Goal: Transaction & Acquisition: Subscribe to service/newsletter

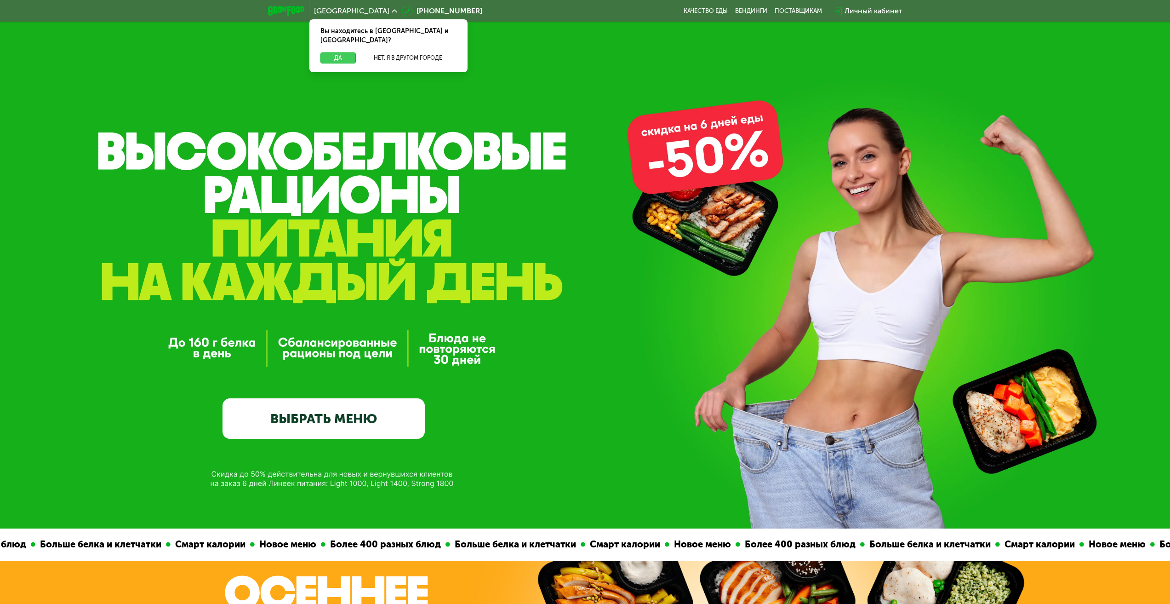
click at [332, 52] on button "Да" at bounding box center [337, 57] width 35 height 11
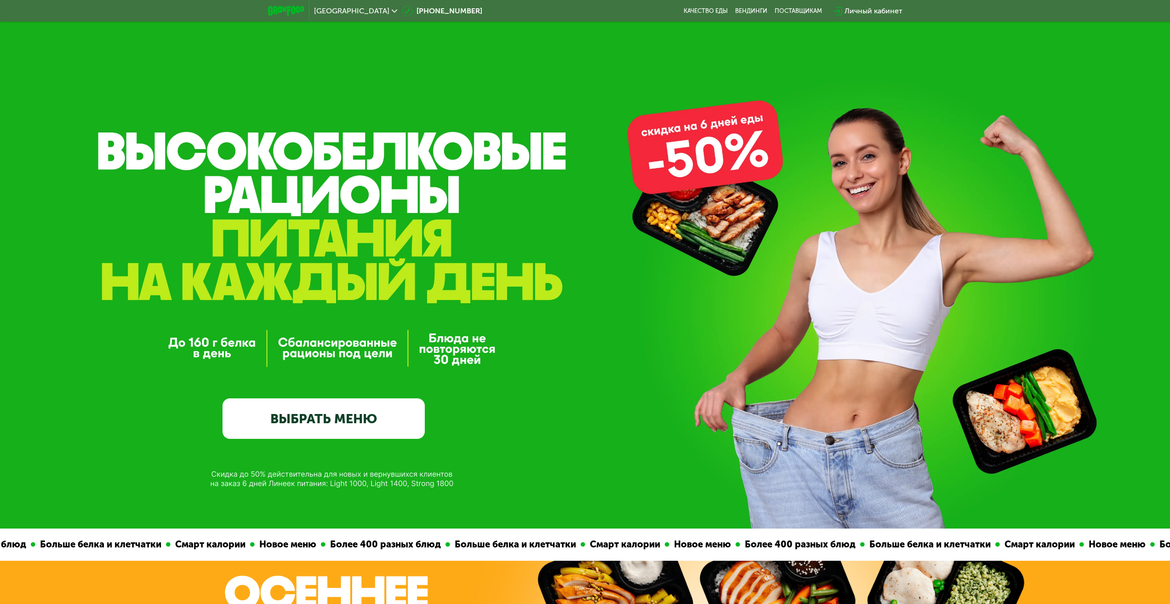
click at [351, 414] on link "ВЫБРАТЬ МЕНЮ" at bounding box center [324, 418] width 202 height 40
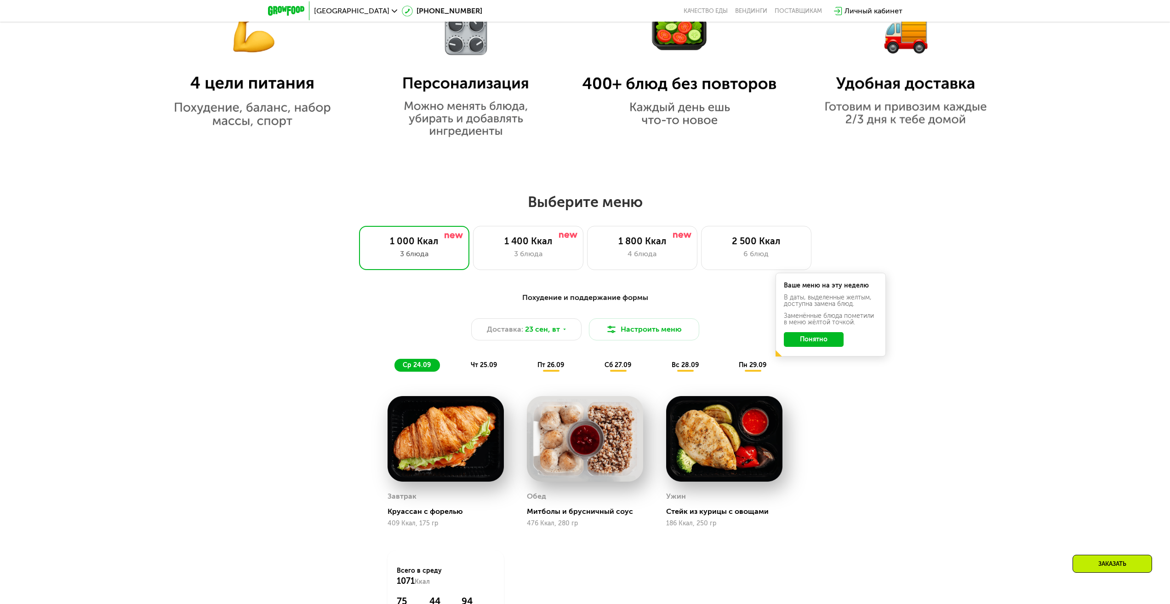
scroll to position [819, 0]
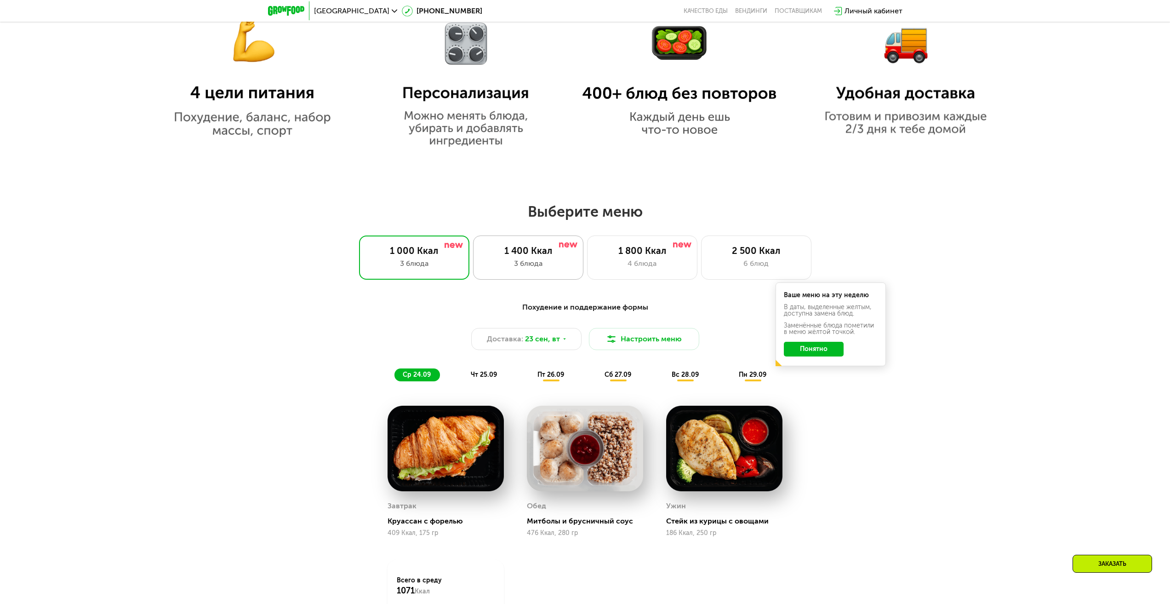
click at [548, 266] on div "3 блюда" at bounding box center [528, 263] width 91 height 11
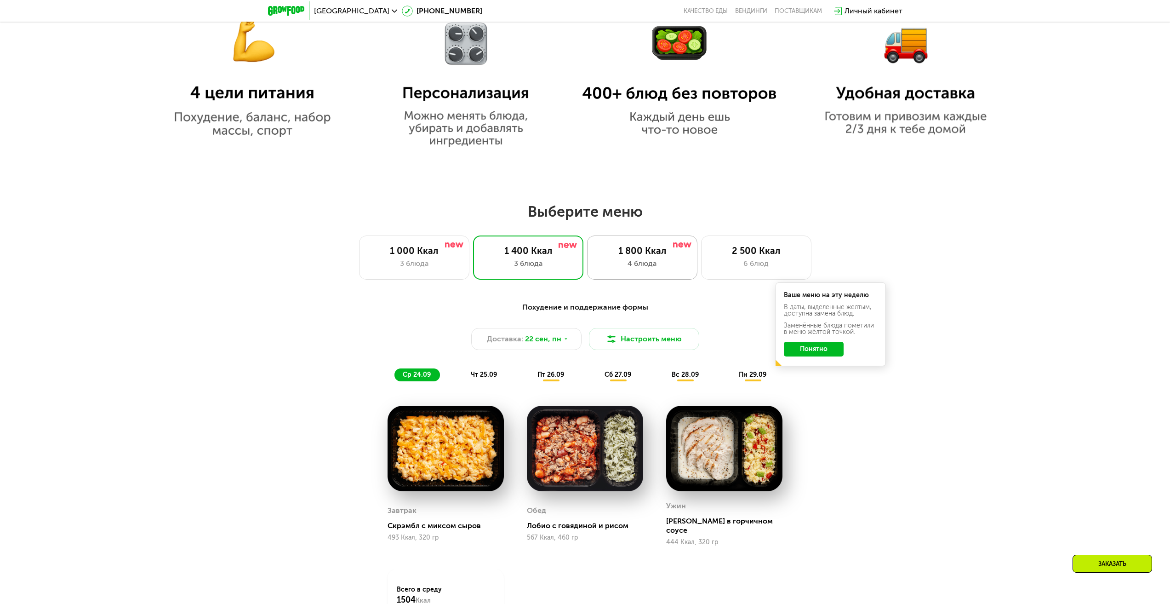
click at [645, 260] on div "1 800 Ккал 4 блюда" at bounding box center [642, 257] width 110 height 44
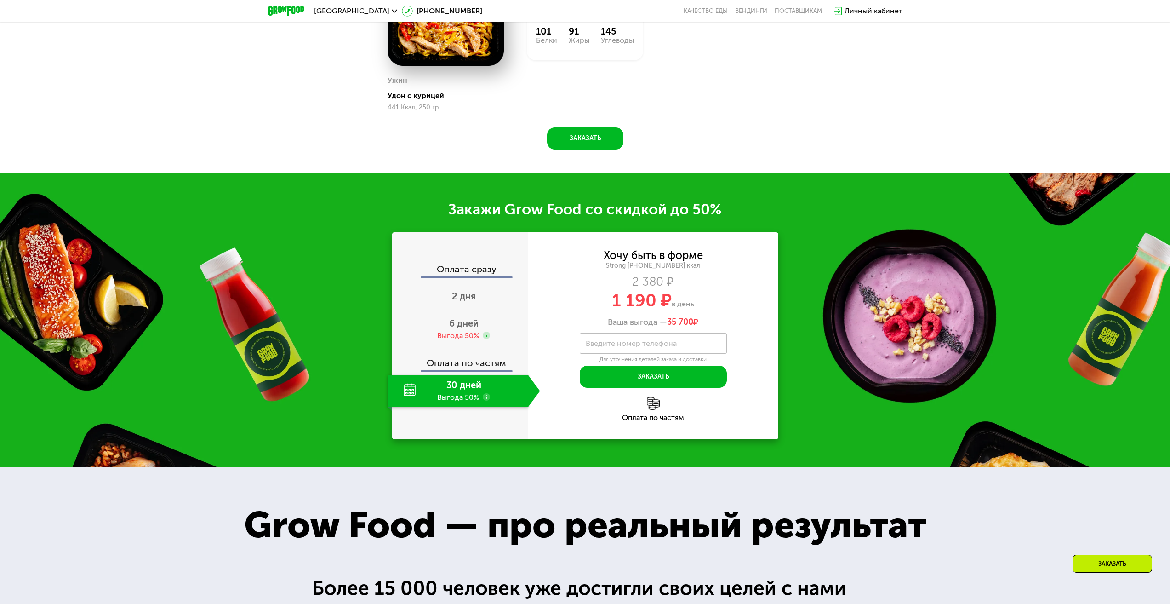
scroll to position [1379, 0]
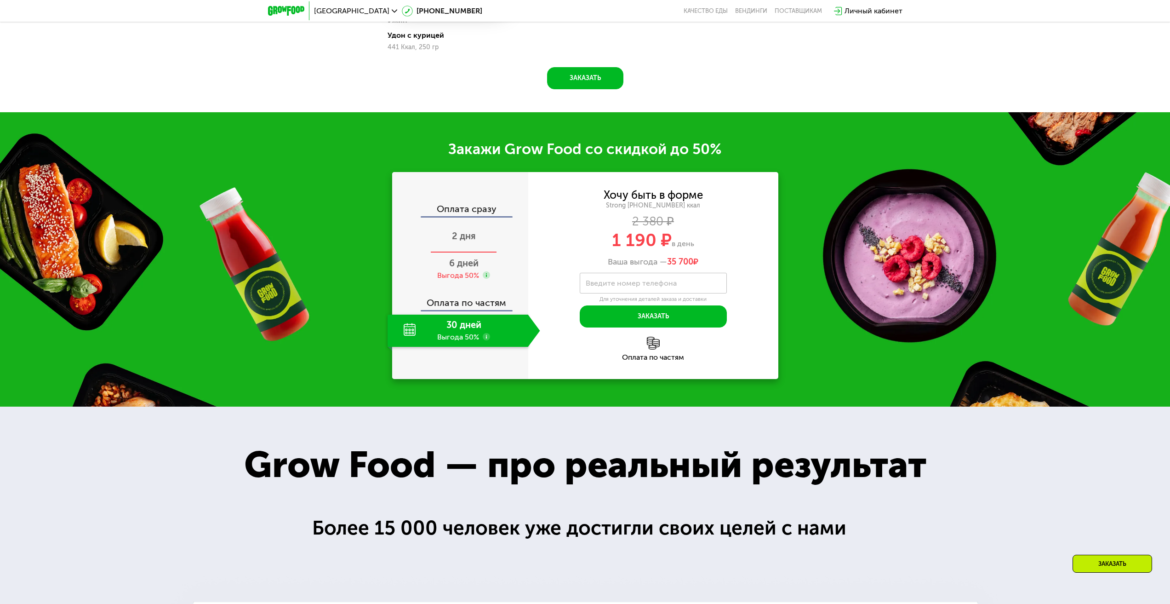
click at [452, 241] on span "2 дня" at bounding box center [464, 235] width 24 height 11
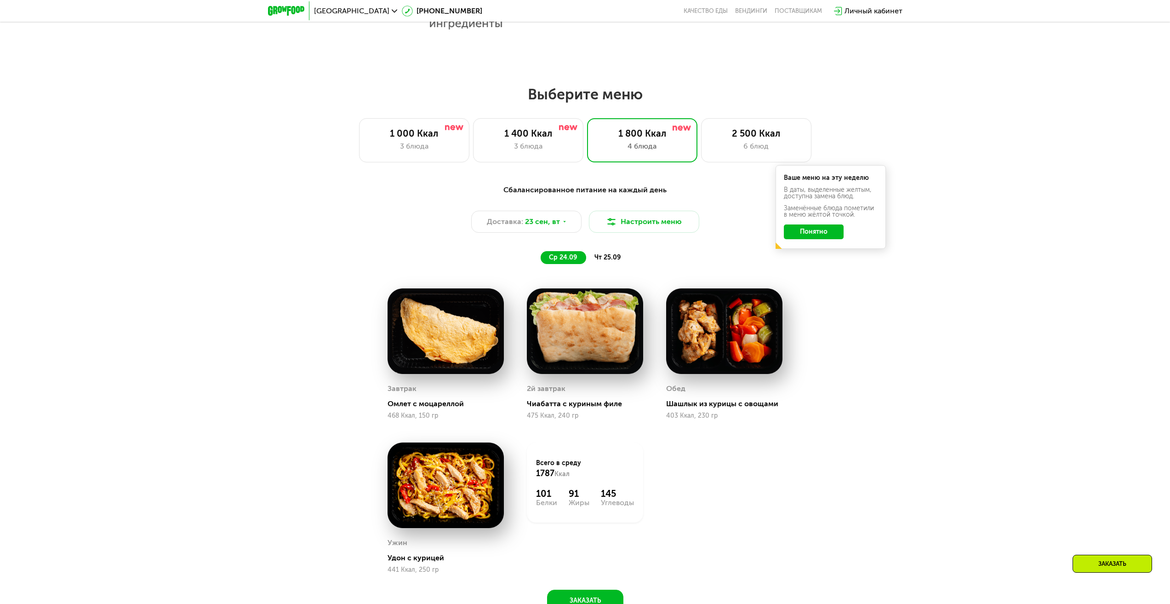
scroll to position [919, 0]
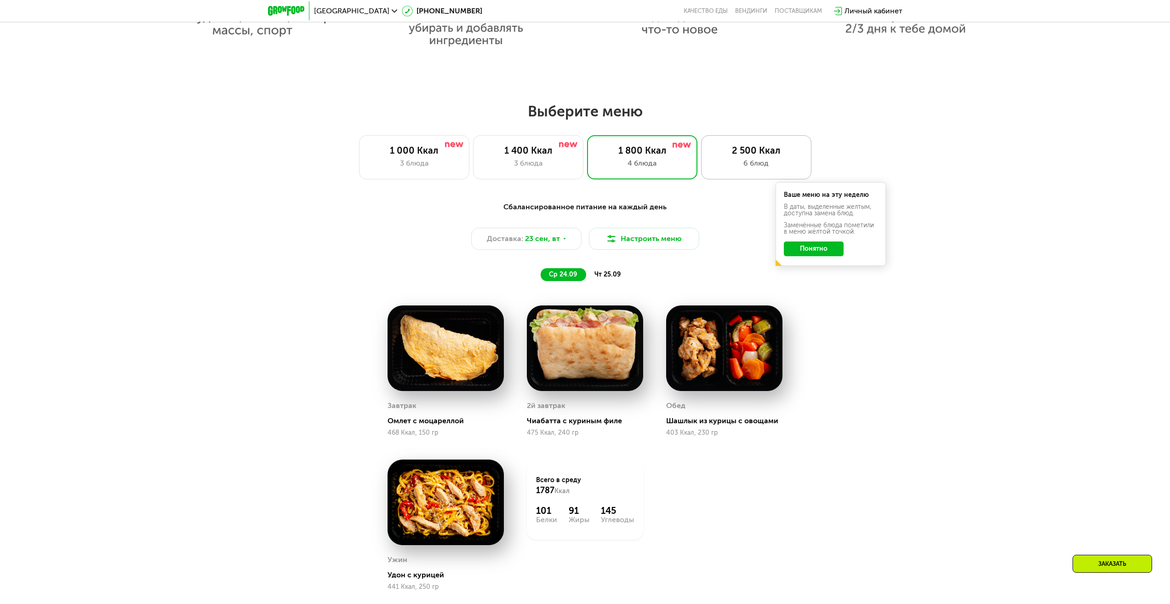
click at [744, 156] on div "2 500 Ккал" at bounding box center [756, 150] width 91 height 11
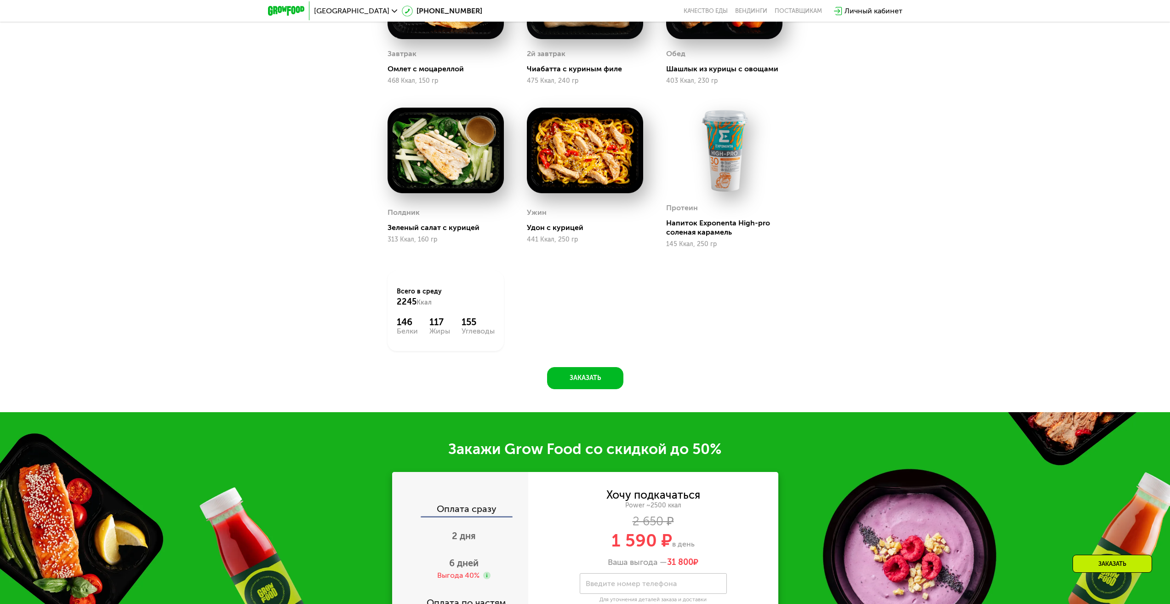
scroll to position [1379, 0]
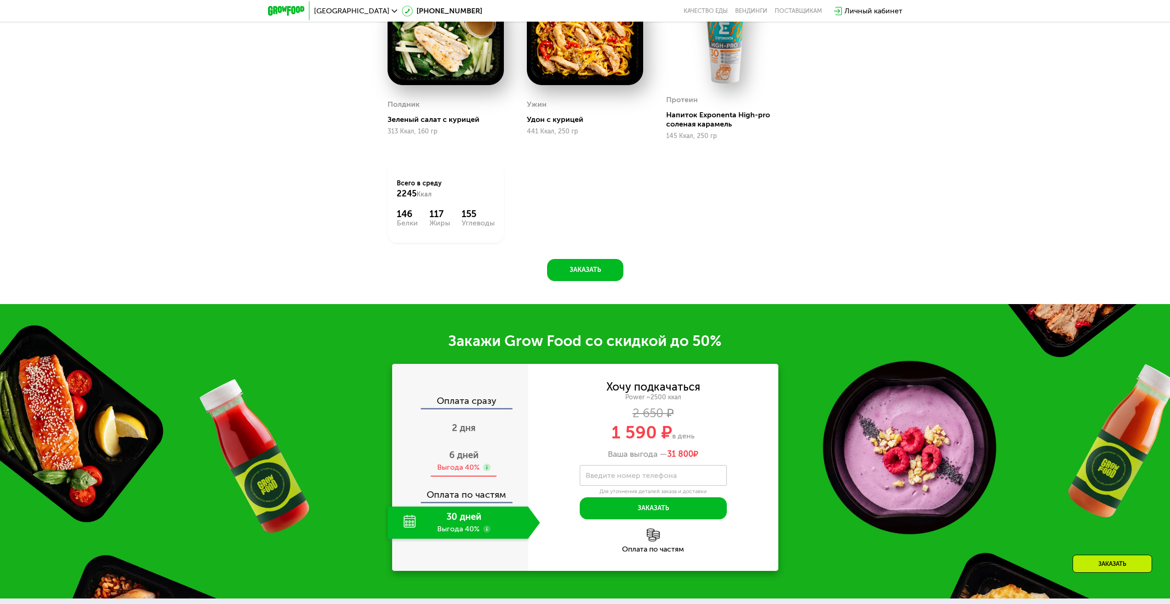
click at [469, 456] on span "6 дней" at bounding box center [463, 454] width 29 height 11
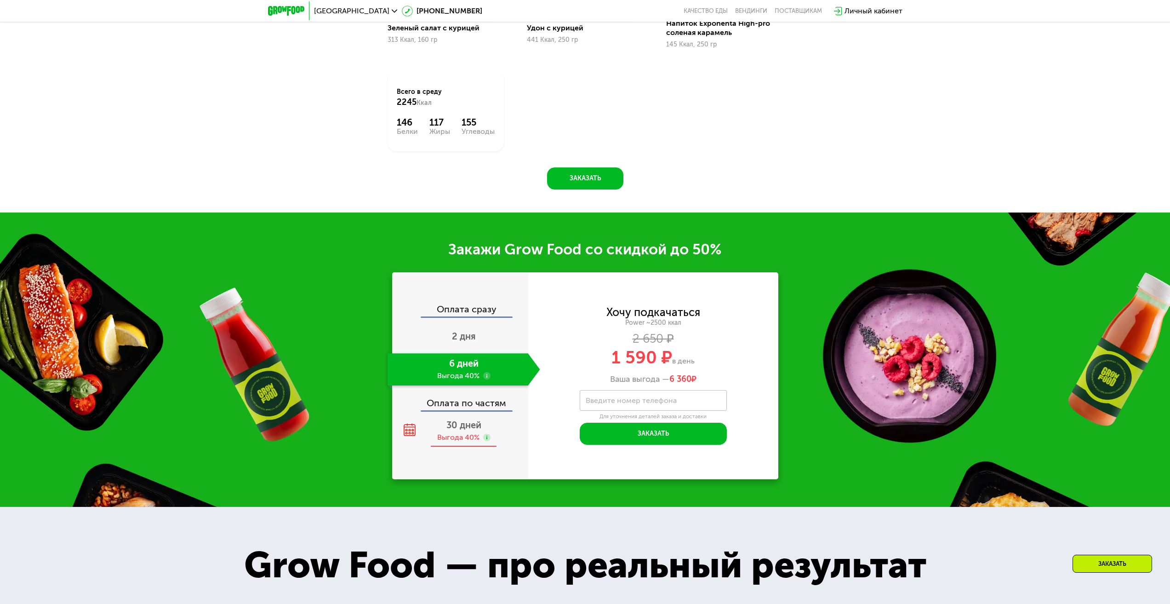
scroll to position [1471, 0]
click at [452, 428] on span "30 дней" at bounding box center [463, 424] width 35 height 11
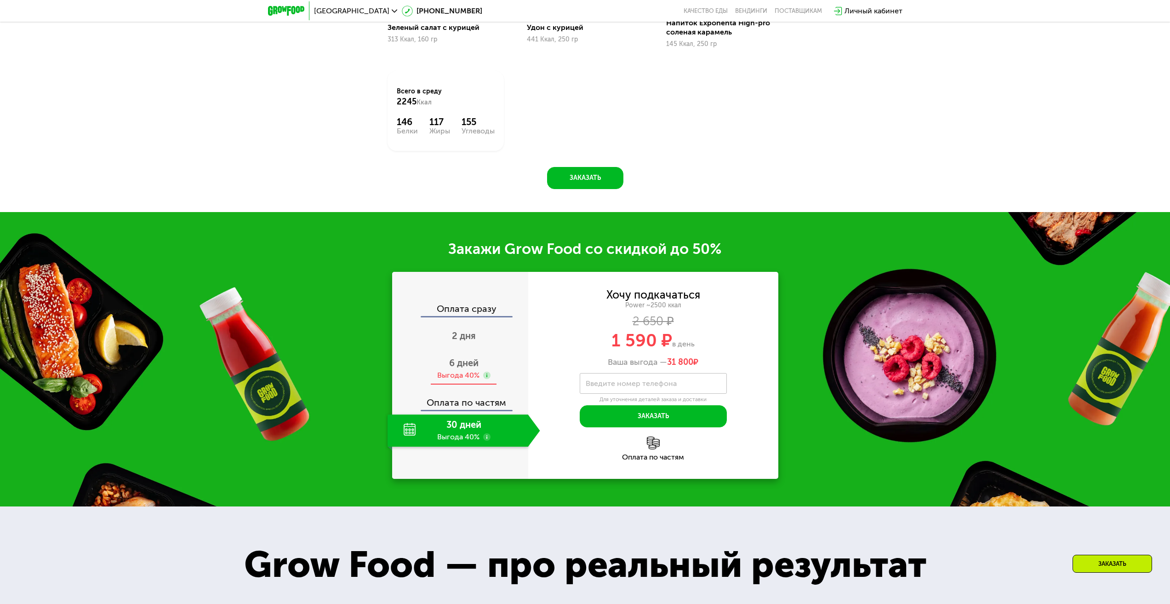
click at [460, 365] on span "6 дней" at bounding box center [463, 362] width 29 height 11
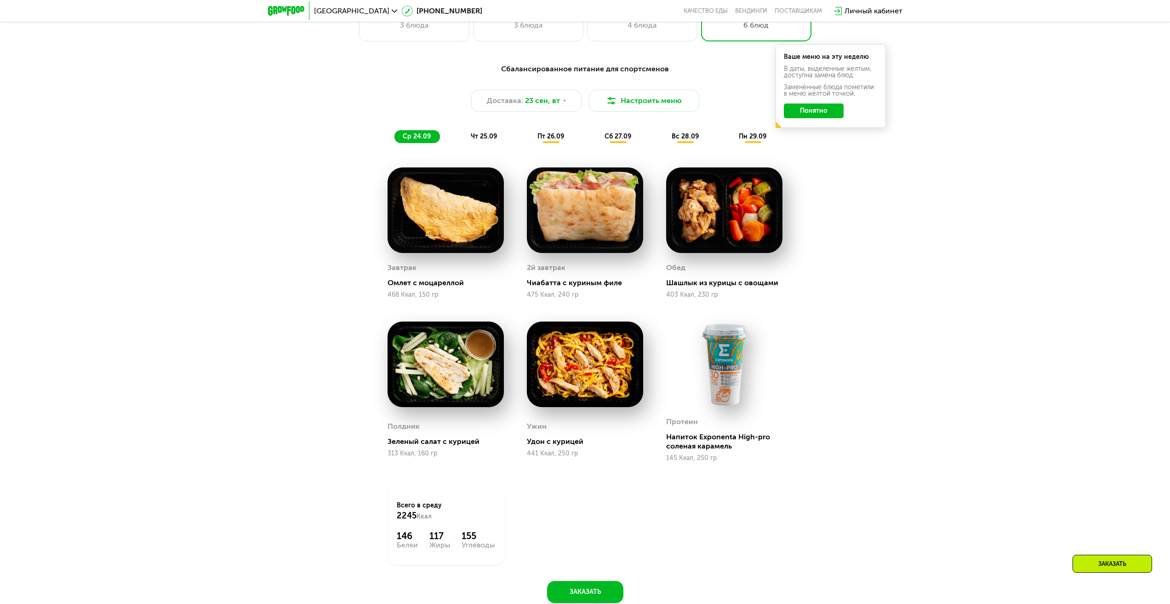
scroll to position [1011, 0]
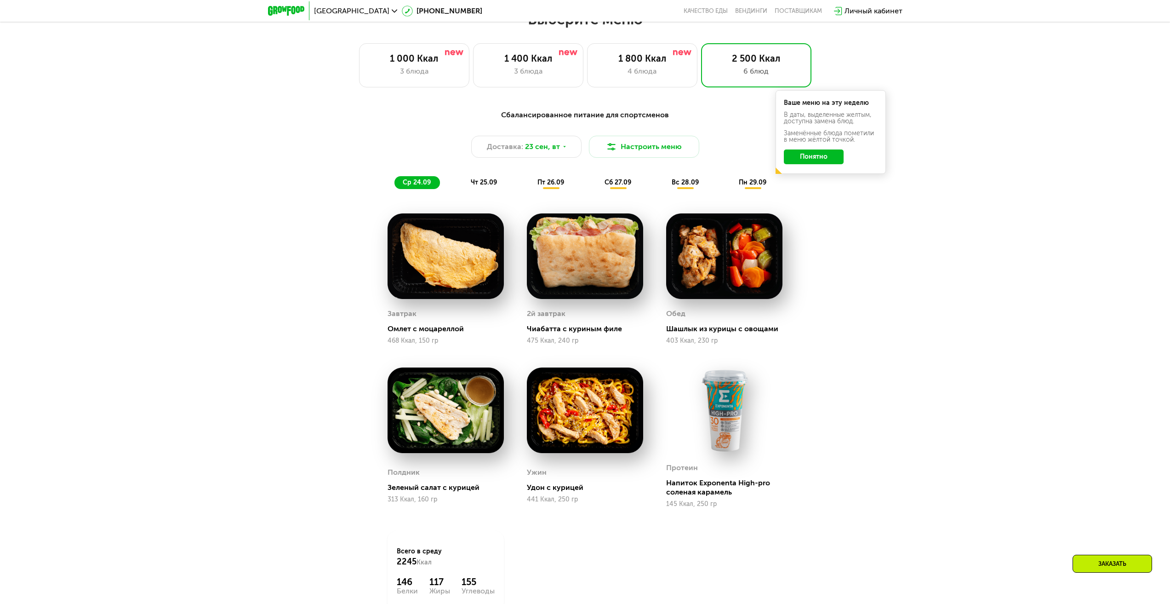
click at [490, 185] on span "чт 25.09" at bounding box center [484, 182] width 26 height 8
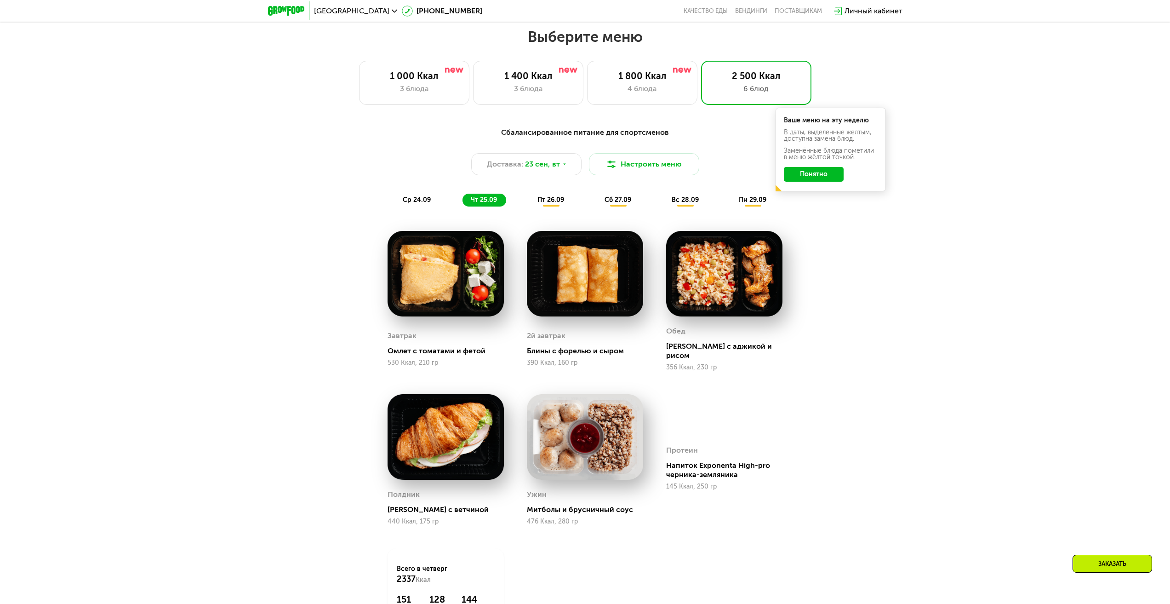
scroll to position [919, 0]
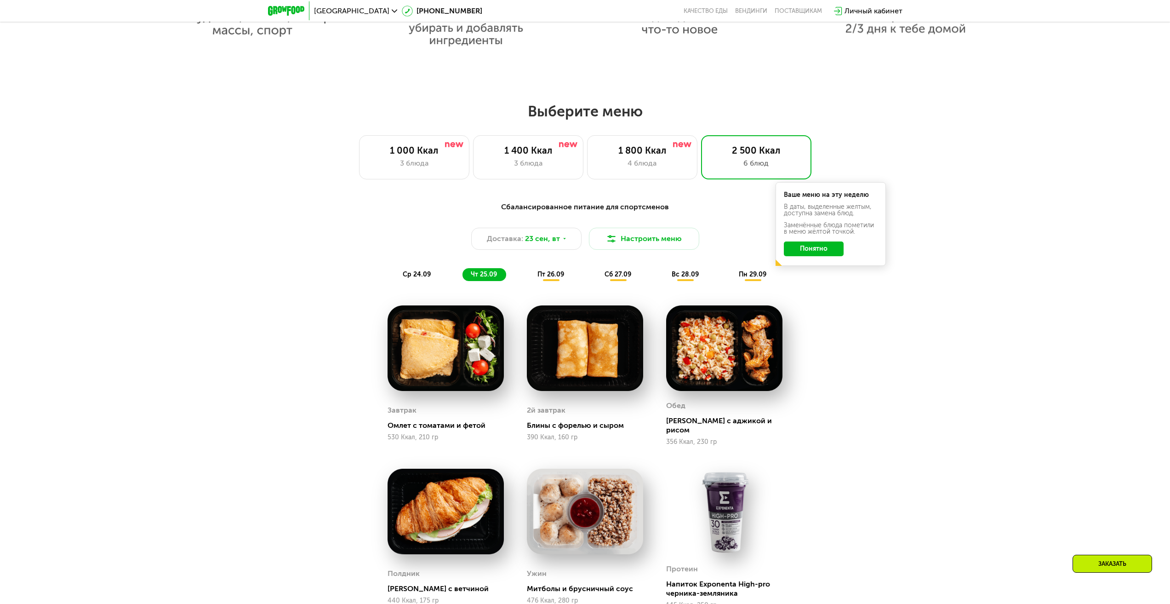
click at [559, 276] on span "пт 26.09" at bounding box center [550, 274] width 27 height 8
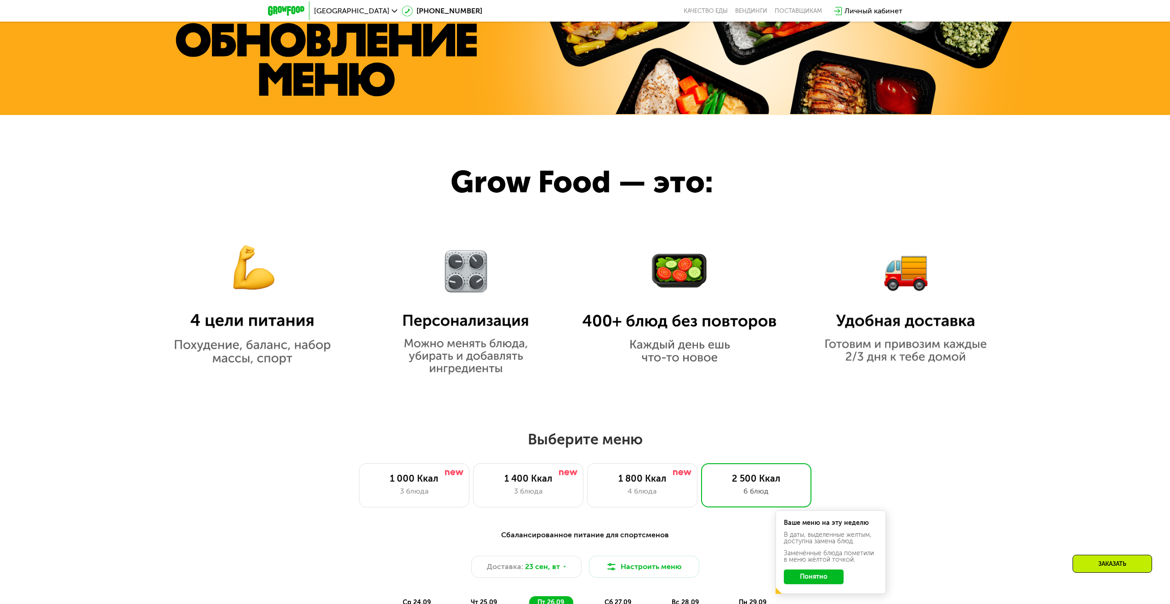
scroll to position [506, 0]
